Goal: Transaction & Acquisition: Purchase product/service

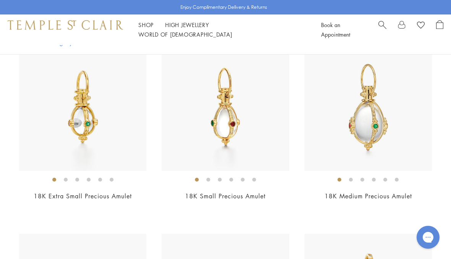
click at [232, 131] on img at bounding box center [225, 107] width 127 height 127
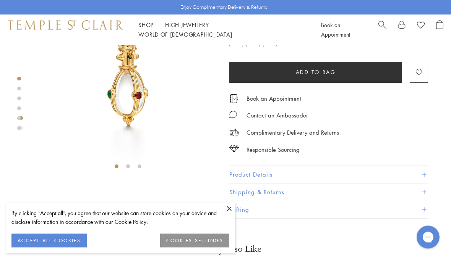
scroll to position [63, 0]
click at [426, 173] on button "Product Details" at bounding box center [328, 174] width 199 height 17
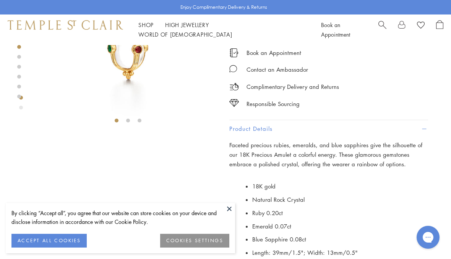
scroll to position [115, 0]
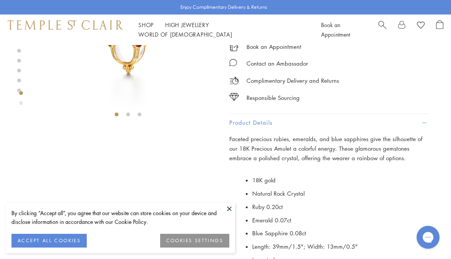
click at [230, 215] on button at bounding box center [229, 208] width 11 height 11
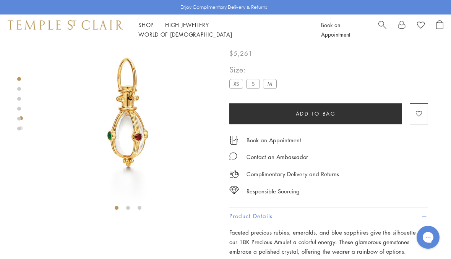
scroll to position [24, 0]
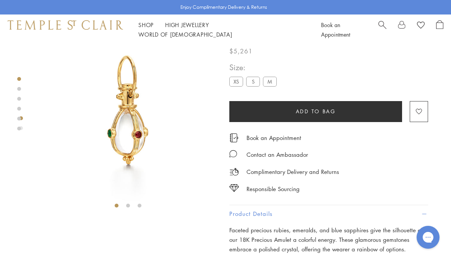
click at [130, 205] on li at bounding box center [128, 206] width 4 height 4
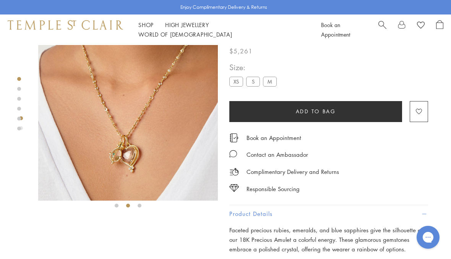
click at [144, 205] on div at bounding box center [128, 116] width 180 height 191
click at [141, 204] on li at bounding box center [140, 206] width 4 height 4
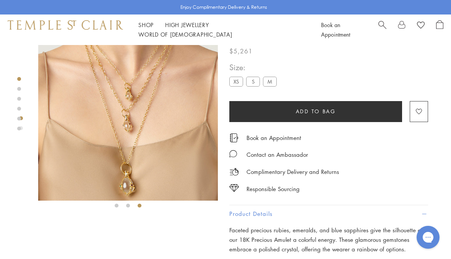
click at [128, 205] on li at bounding box center [128, 206] width 4 height 4
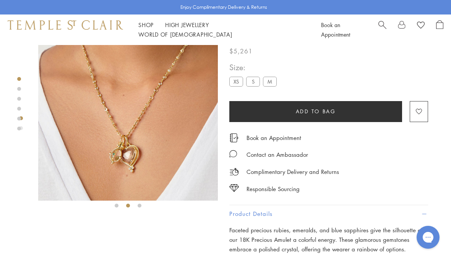
click at [115, 205] on li at bounding box center [117, 206] width 4 height 4
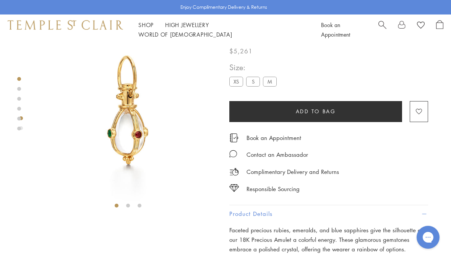
click at [141, 29] on link "Shop Shop" at bounding box center [145, 25] width 15 height 8
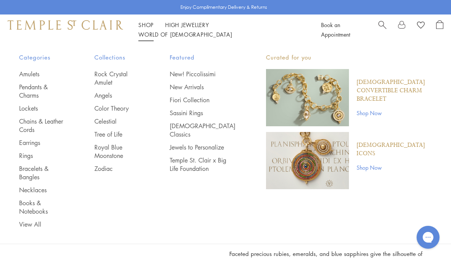
click at [39, 143] on link "Earrings" at bounding box center [41, 143] width 45 height 8
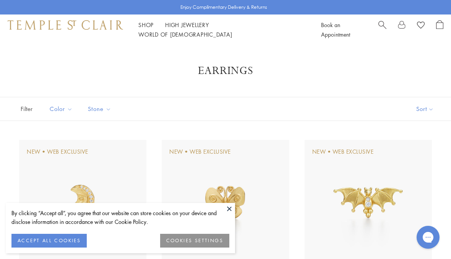
click at [232, 209] on button at bounding box center [229, 208] width 11 height 11
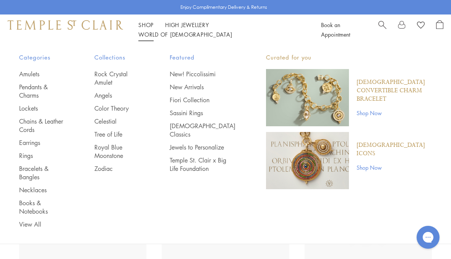
click at [36, 123] on link "Chains & Leather Cords" at bounding box center [41, 125] width 45 height 17
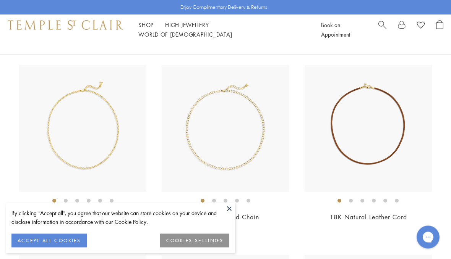
scroll to position [75, 0]
click at [229, 215] on button at bounding box center [229, 208] width 11 height 11
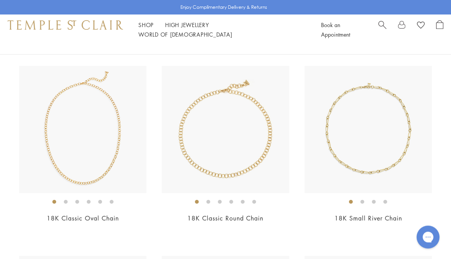
scroll to position [836, 0]
click at [248, 165] on img at bounding box center [225, 129] width 127 height 127
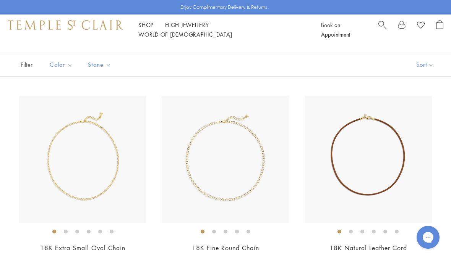
scroll to position [45, 0]
click at [250, 179] on img at bounding box center [225, 158] width 127 height 127
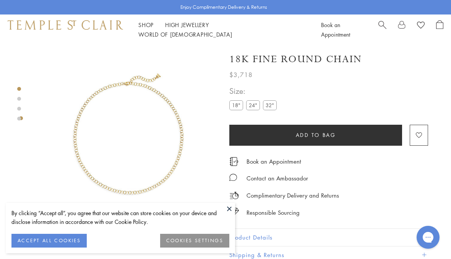
click at [153, 29] on link "Shop Shop" at bounding box center [145, 25] width 15 height 8
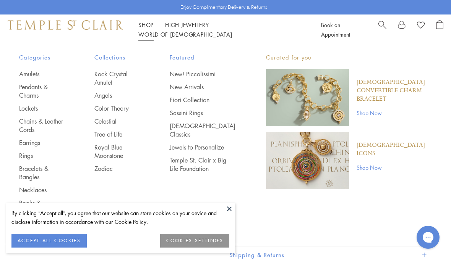
click at [36, 74] on link "Amulets" at bounding box center [41, 74] width 45 height 8
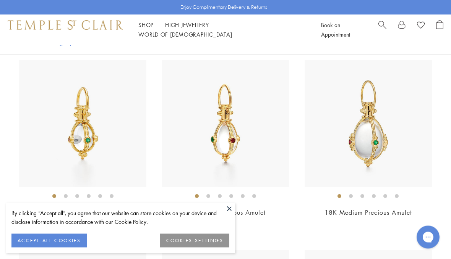
scroll to position [2582, 0]
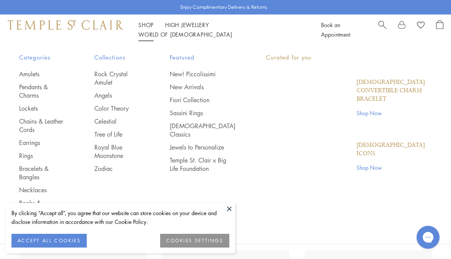
click at [147, 29] on link "Shop Shop" at bounding box center [145, 25] width 15 height 8
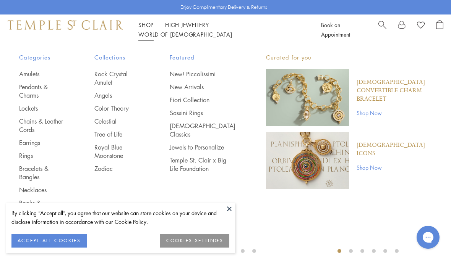
scroll to position [27, 0]
click at [35, 144] on link "Earrings" at bounding box center [41, 143] width 45 height 8
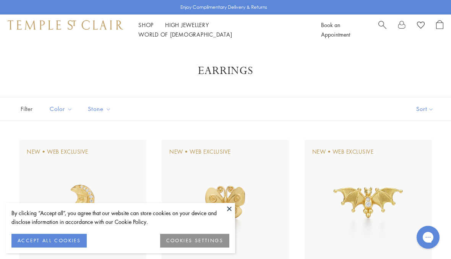
click at [231, 211] on button at bounding box center [229, 208] width 11 height 11
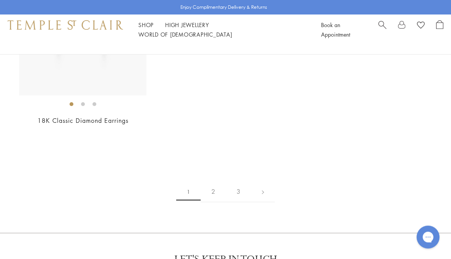
scroll to position [3444, 0]
click at [266, 182] on link at bounding box center [263, 192] width 24 height 21
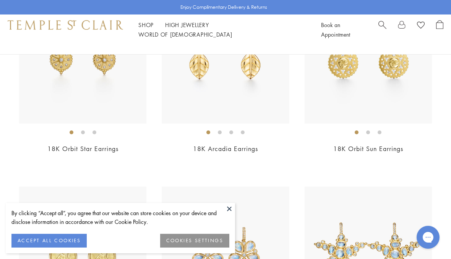
click at [232, 215] on button at bounding box center [229, 208] width 11 height 11
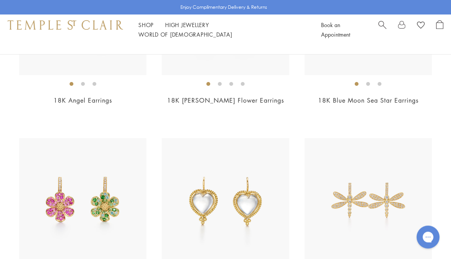
click at [382, 28] on span "Search" at bounding box center [382, 24] width 8 height 8
click at [383, 28] on span "Search" at bounding box center [382, 24] width 8 height 8
click at [381, 28] on span "Search" at bounding box center [382, 24] width 8 height 8
click at [382, 28] on span "Search" at bounding box center [382, 24] width 8 height 8
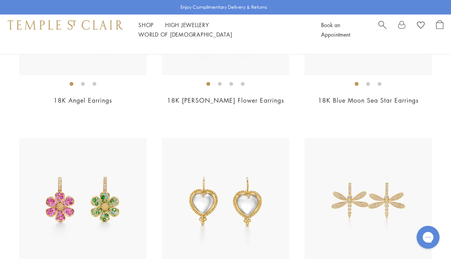
click at [377, 29] on div "Book an Appointment" at bounding box center [382, 29] width 122 height 19
click at [385, 28] on span "Search" at bounding box center [382, 24] width 8 height 8
click at [384, 28] on span "Search" at bounding box center [382, 24] width 8 height 8
click at [75, 60] on input "search" at bounding box center [230, 60] width 391 height 9
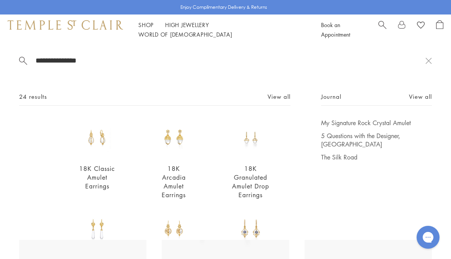
type input "**********"
click at [107, 151] on img at bounding box center [97, 138] width 39 height 39
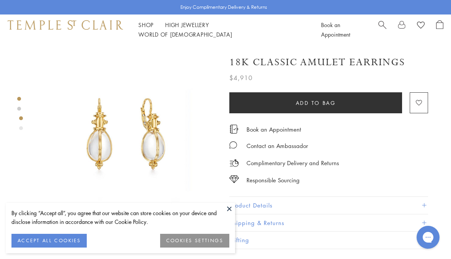
click at [232, 207] on button at bounding box center [229, 208] width 11 height 11
